Goal: Navigation & Orientation: Find specific page/section

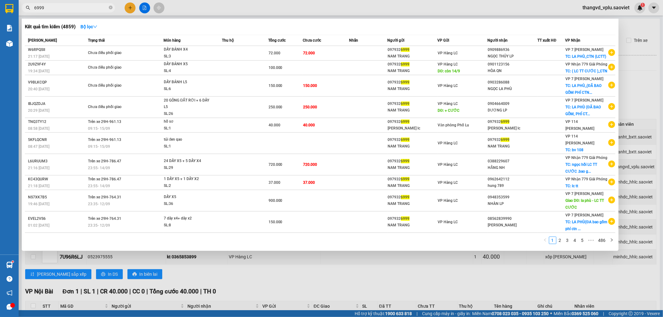
click at [50, 11] on input "6999" at bounding box center [70, 7] width 73 height 7
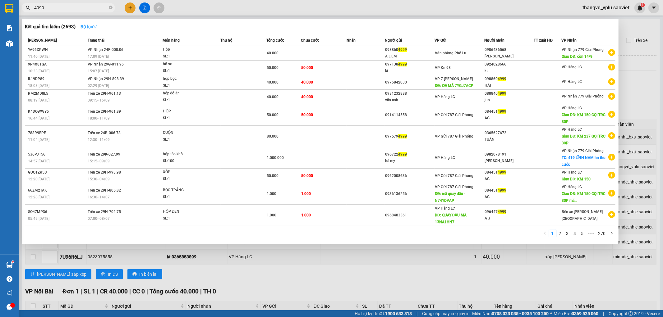
type input "4999"
click at [97, 28] on icon "down" at bounding box center [95, 26] width 4 height 2
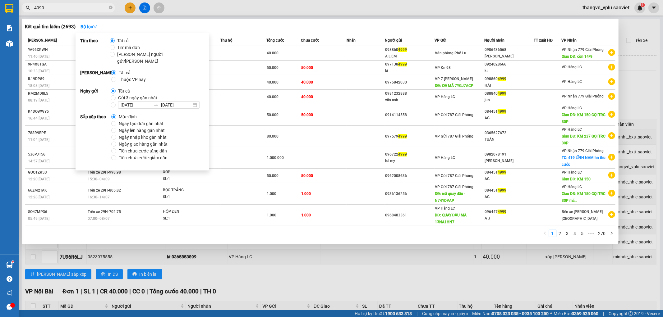
click at [139, 76] on span "Thuộc VP này" at bounding box center [132, 79] width 32 height 7
click at [116, 77] on input "Thuộc VP này" at bounding box center [113, 79] width 5 height 5
radio input "true"
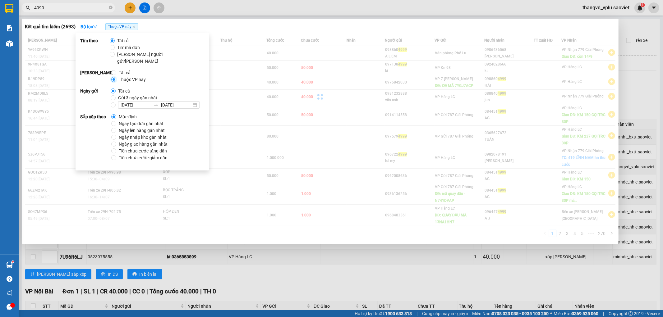
radio input "false"
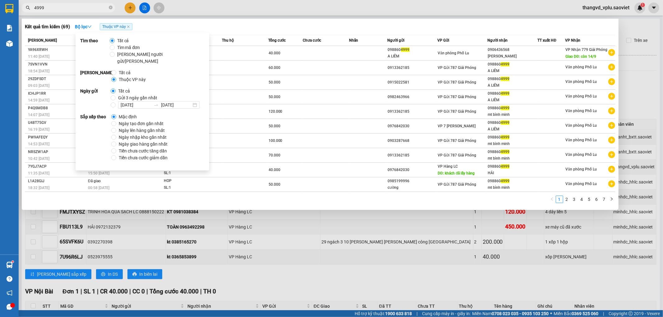
click at [451, 20] on div "Kết quả [PERSON_NAME] ( 69 ) Bộ lọc Thuộc VP này Mã ĐH Trạng thái Món hàng Thu …" at bounding box center [320, 115] width 597 height 192
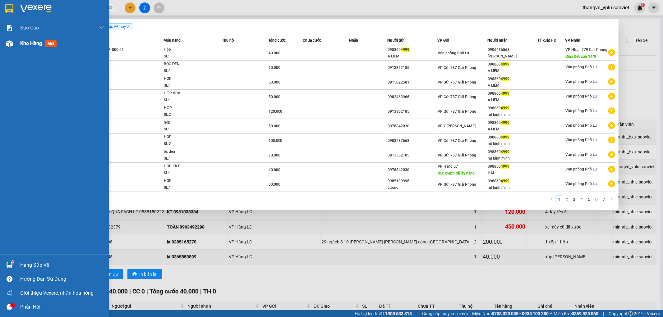
click at [9, 42] on img at bounding box center [9, 43] width 7 height 7
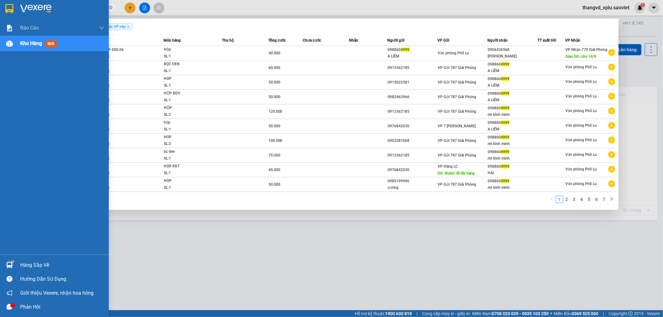
click at [26, 42] on span "Kho hàng" at bounding box center [31, 43] width 22 height 6
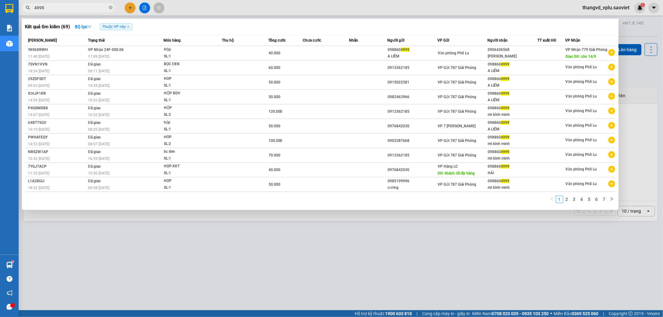
click at [198, 6] on div at bounding box center [331, 158] width 663 height 317
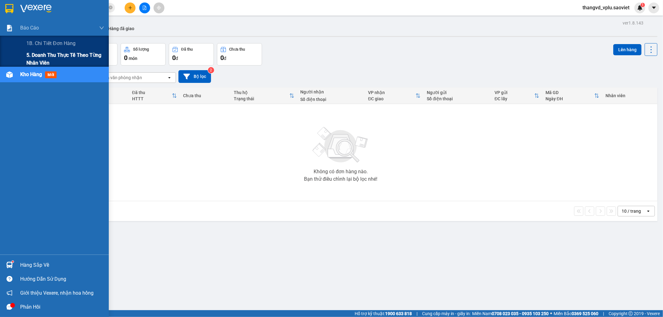
click at [26, 54] on span "5. Doanh thu thực tế theo từng nhân viên" at bounding box center [65, 59] width 78 height 16
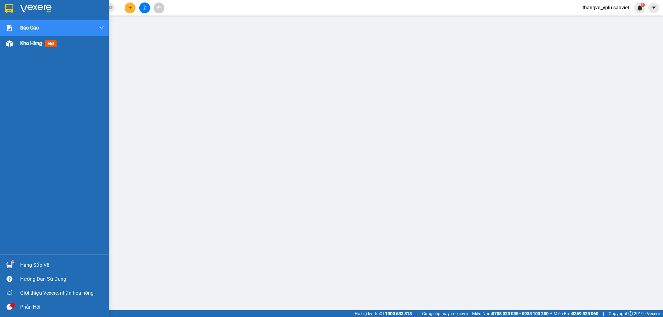
click at [30, 41] on span "Kho hàng" at bounding box center [31, 43] width 22 height 6
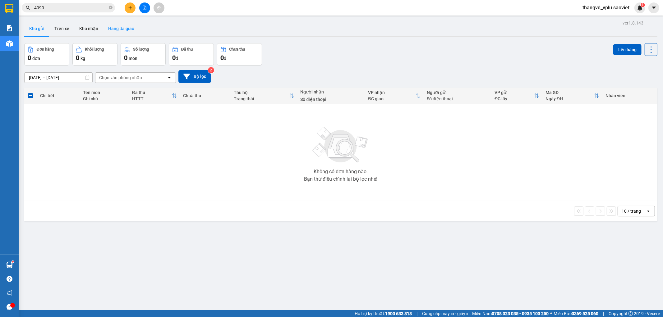
click at [116, 30] on button "Hàng đã giao" at bounding box center [121, 28] width 36 height 15
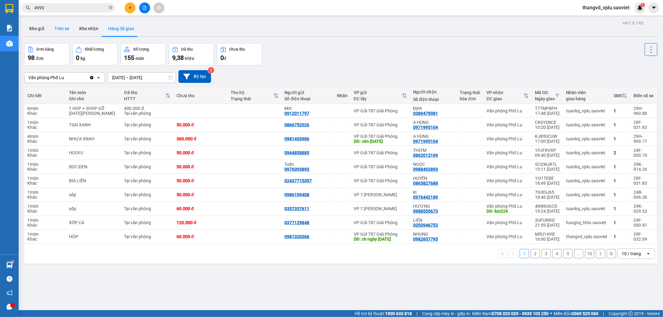
click at [58, 28] on button "Trên xe" at bounding box center [61, 28] width 25 height 15
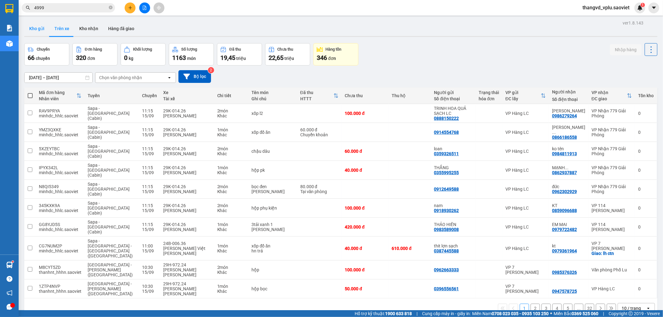
click at [29, 25] on button "Kho gửi" at bounding box center [36, 28] width 25 height 15
